Goal: Information Seeking & Learning: Learn about a topic

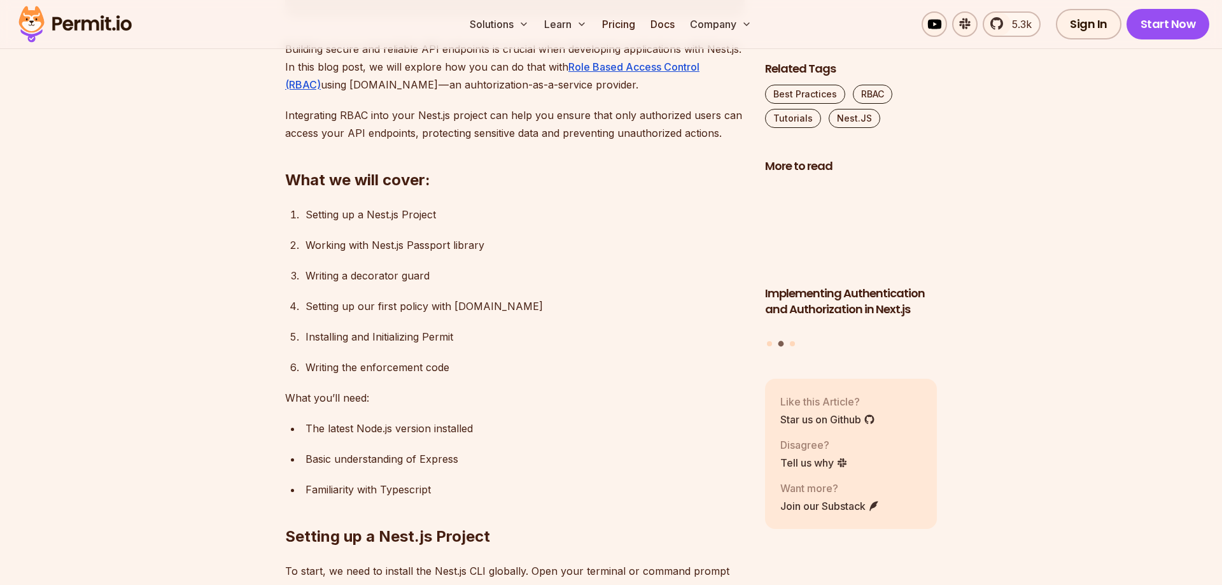
scroll to position [765, 0]
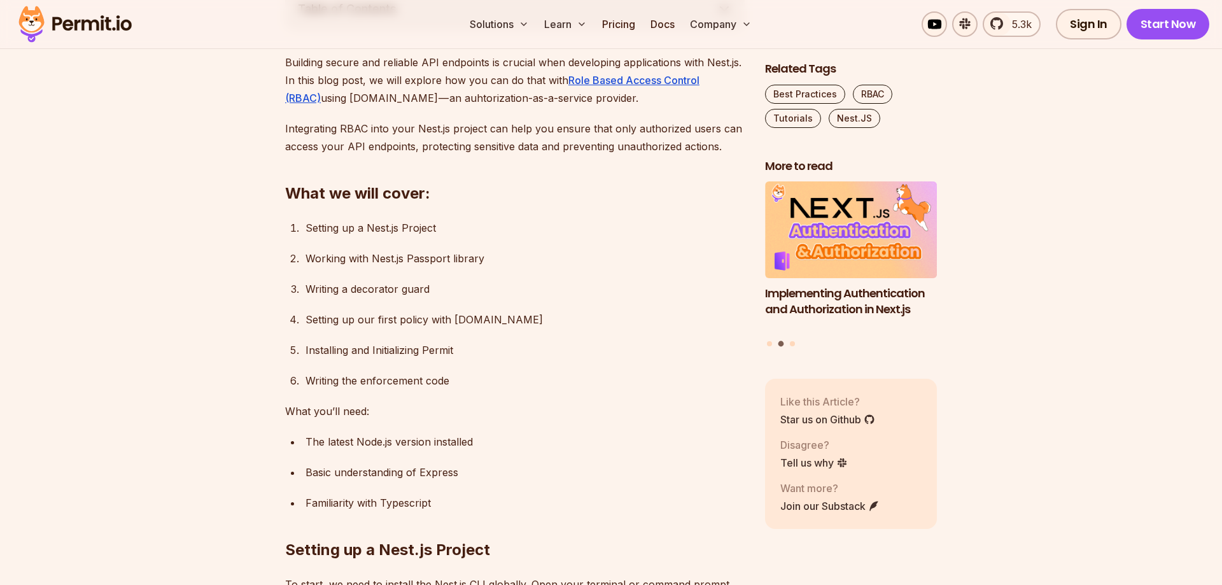
click at [95, 27] on img at bounding box center [75, 24] width 125 height 43
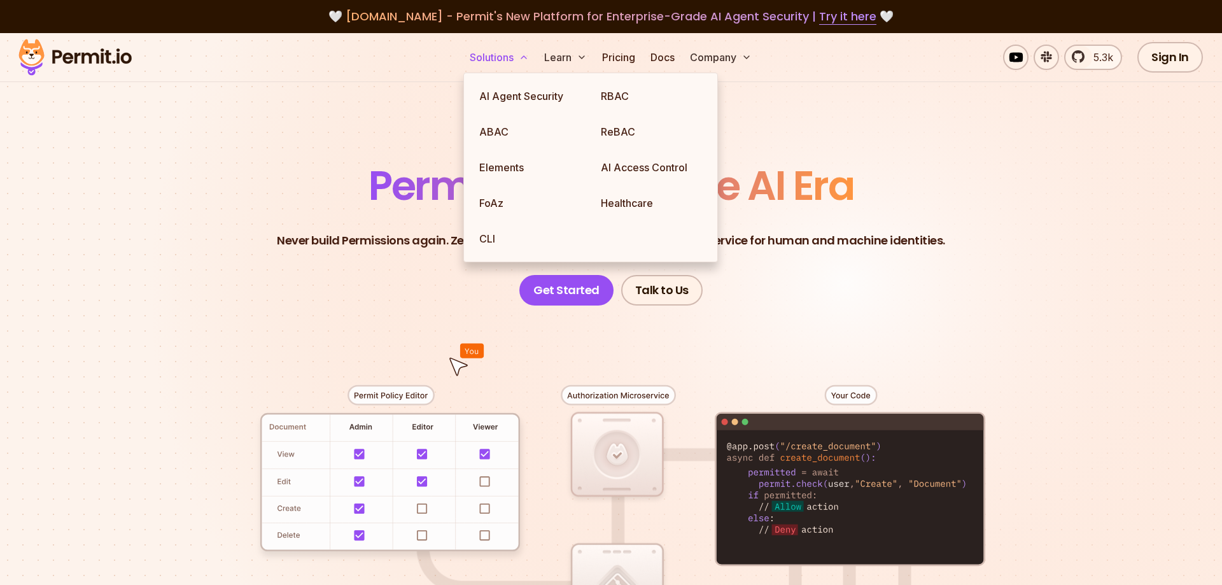
click at [502, 53] on button "Solutions" at bounding box center [499, 57] width 69 height 25
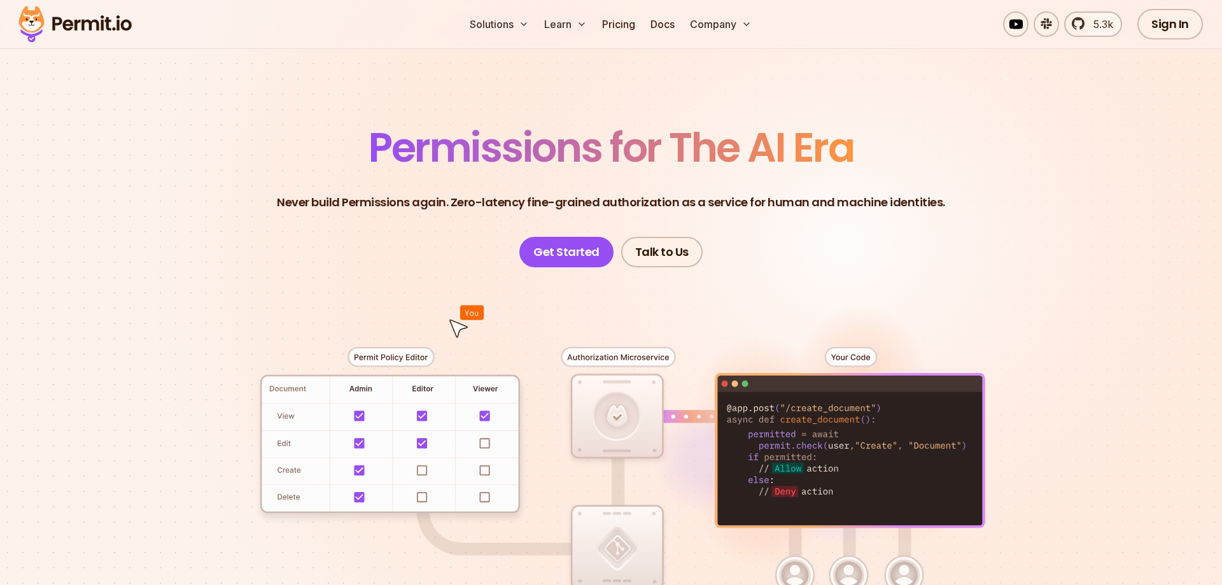
scroll to position [38, 0]
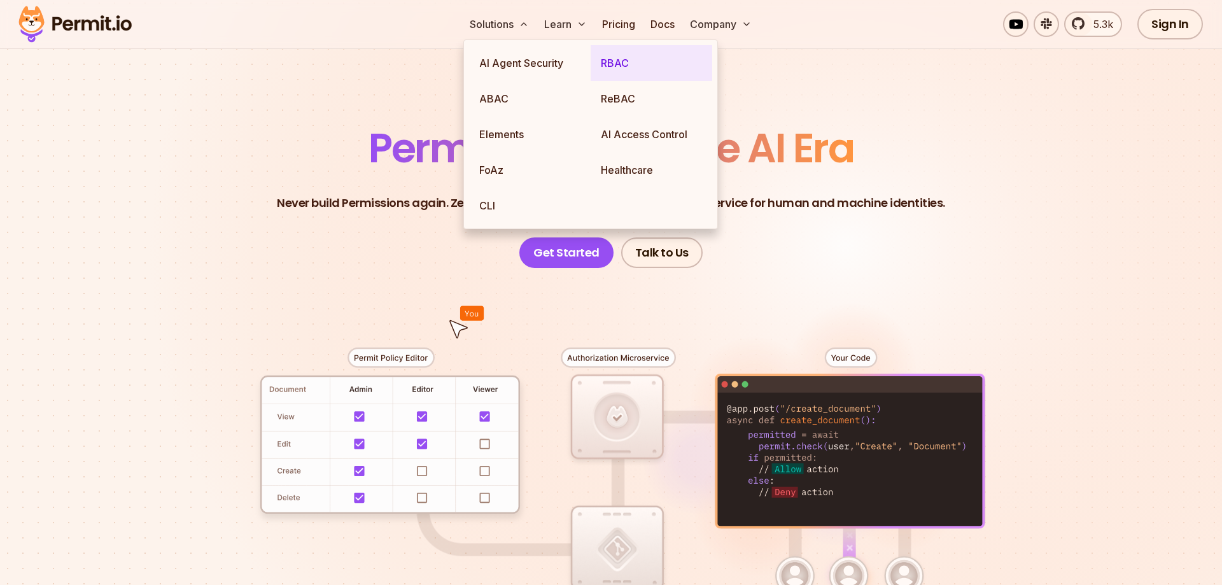
click at [659, 62] on link "RBAC" at bounding box center [652, 63] width 122 height 36
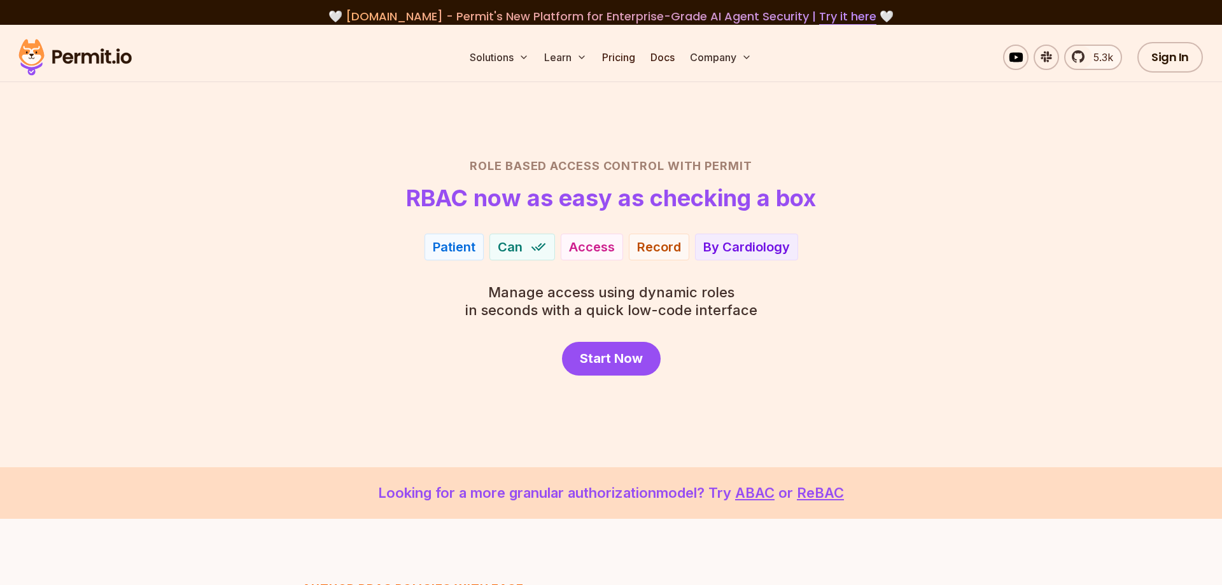
click at [932, 341] on div "Role Based Access Control with Permit RBAC now as easy as checking a box Patien…" at bounding box center [610, 266] width 891 height 218
